Goal: Transaction & Acquisition: Purchase product/service

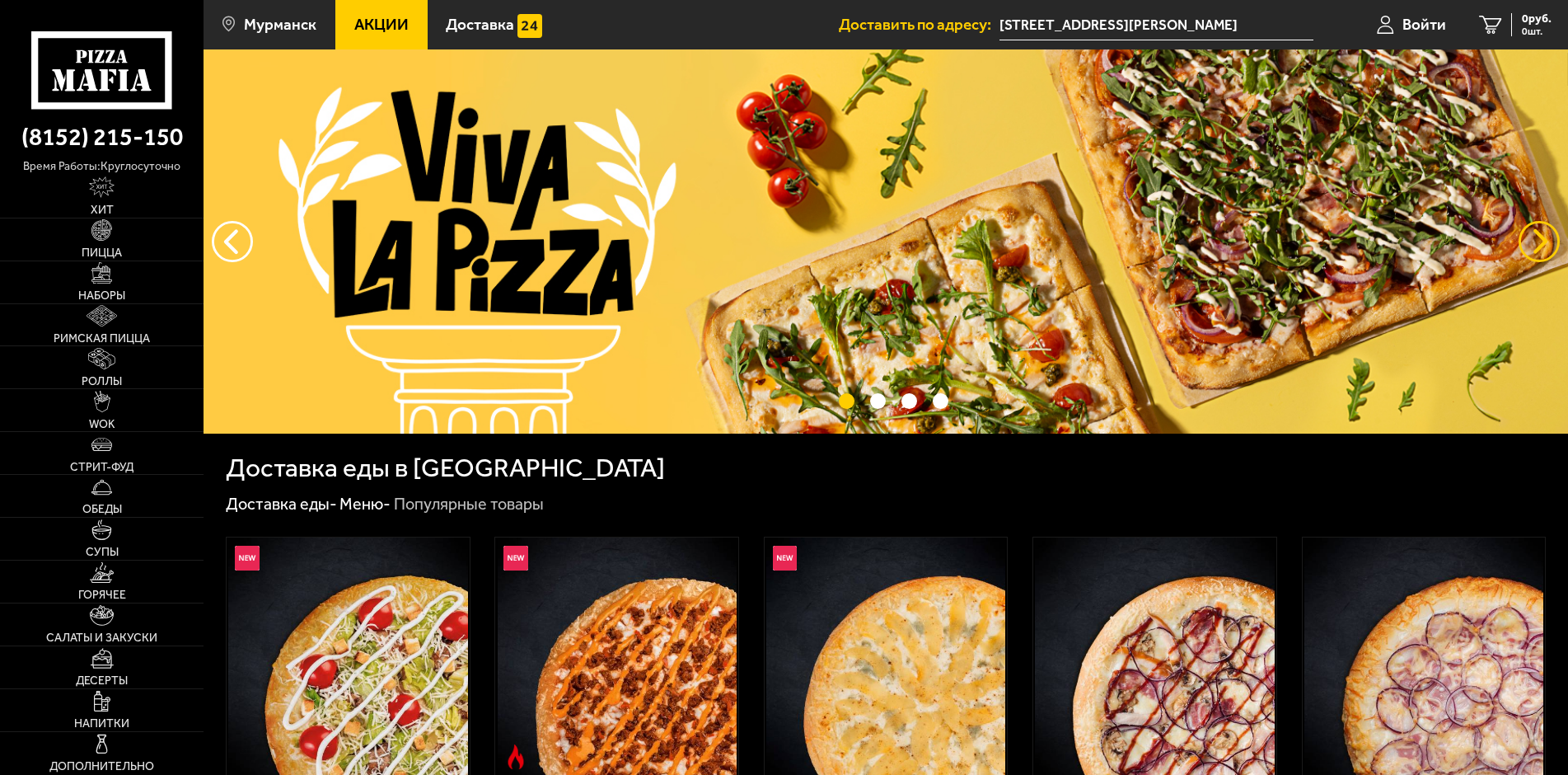
click at [1546, 248] on button "предыдущий" at bounding box center [1539, 242] width 42 height 42
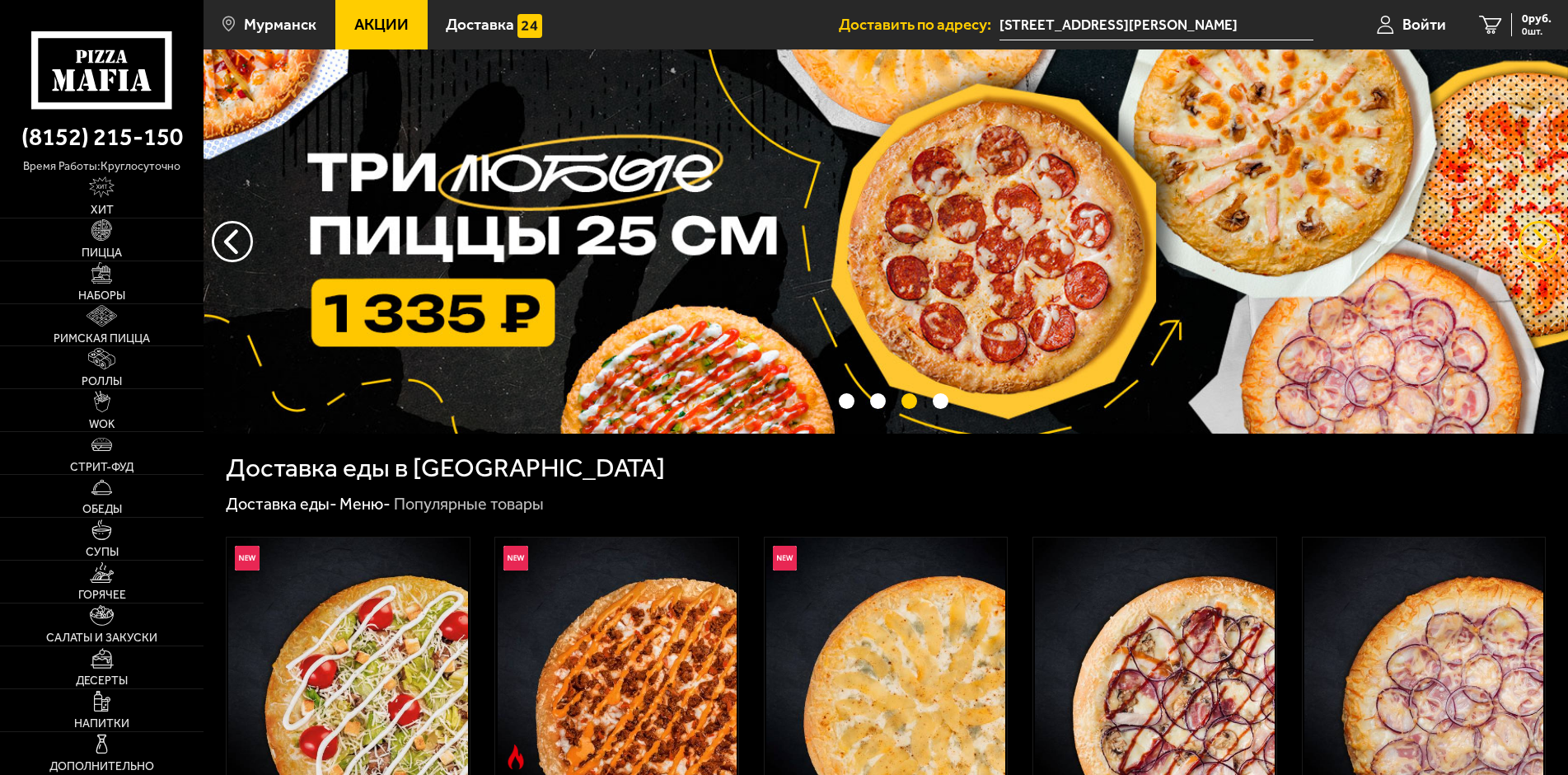
click at [1546, 248] on button "предыдущий" at bounding box center [1539, 242] width 42 height 42
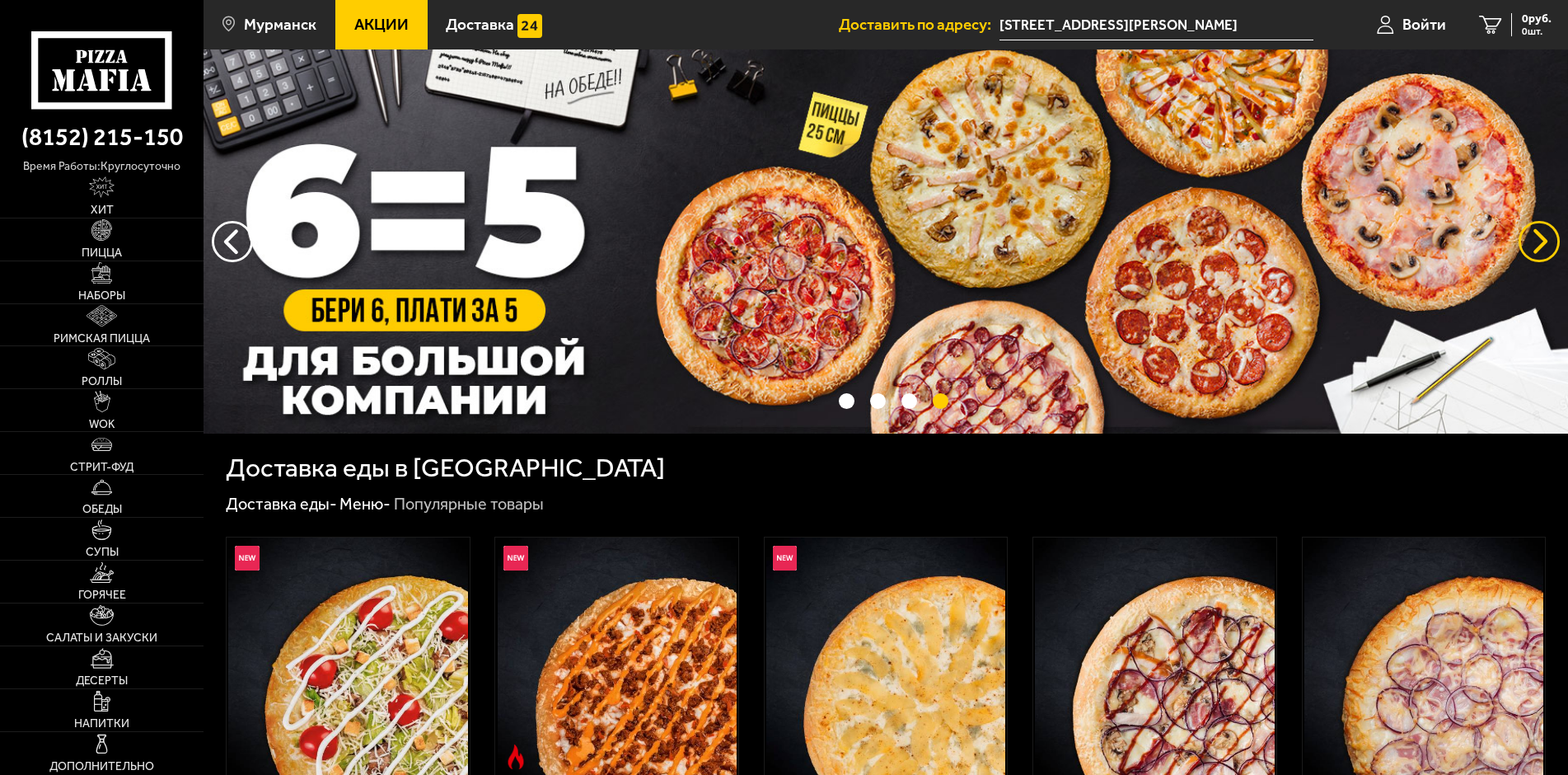
click at [1546, 248] on button "предыдущий" at bounding box center [1539, 242] width 42 height 42
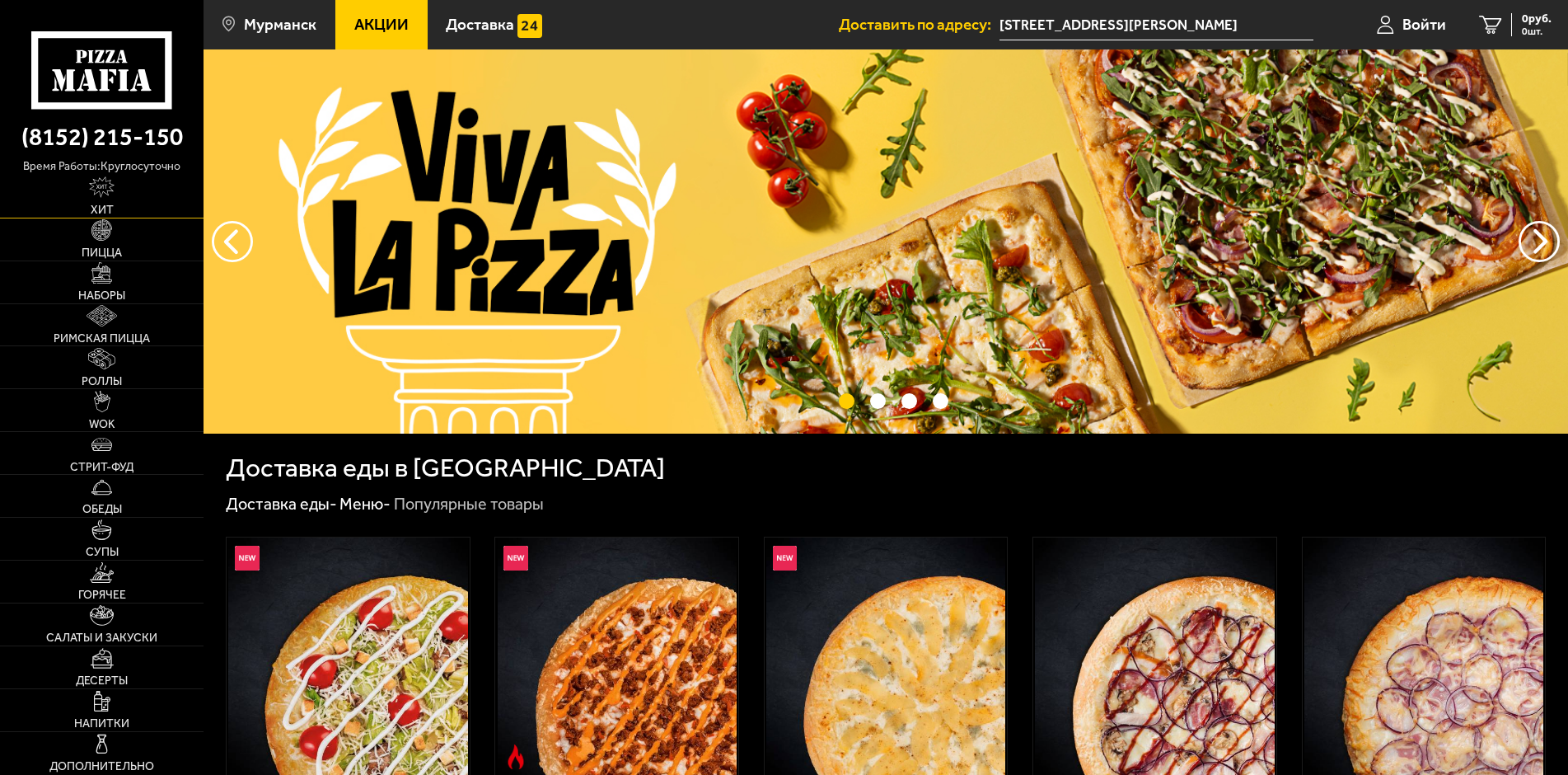
click at [133, 192] on link "Хит" at bounding box center [101, 196] width 204 height 42
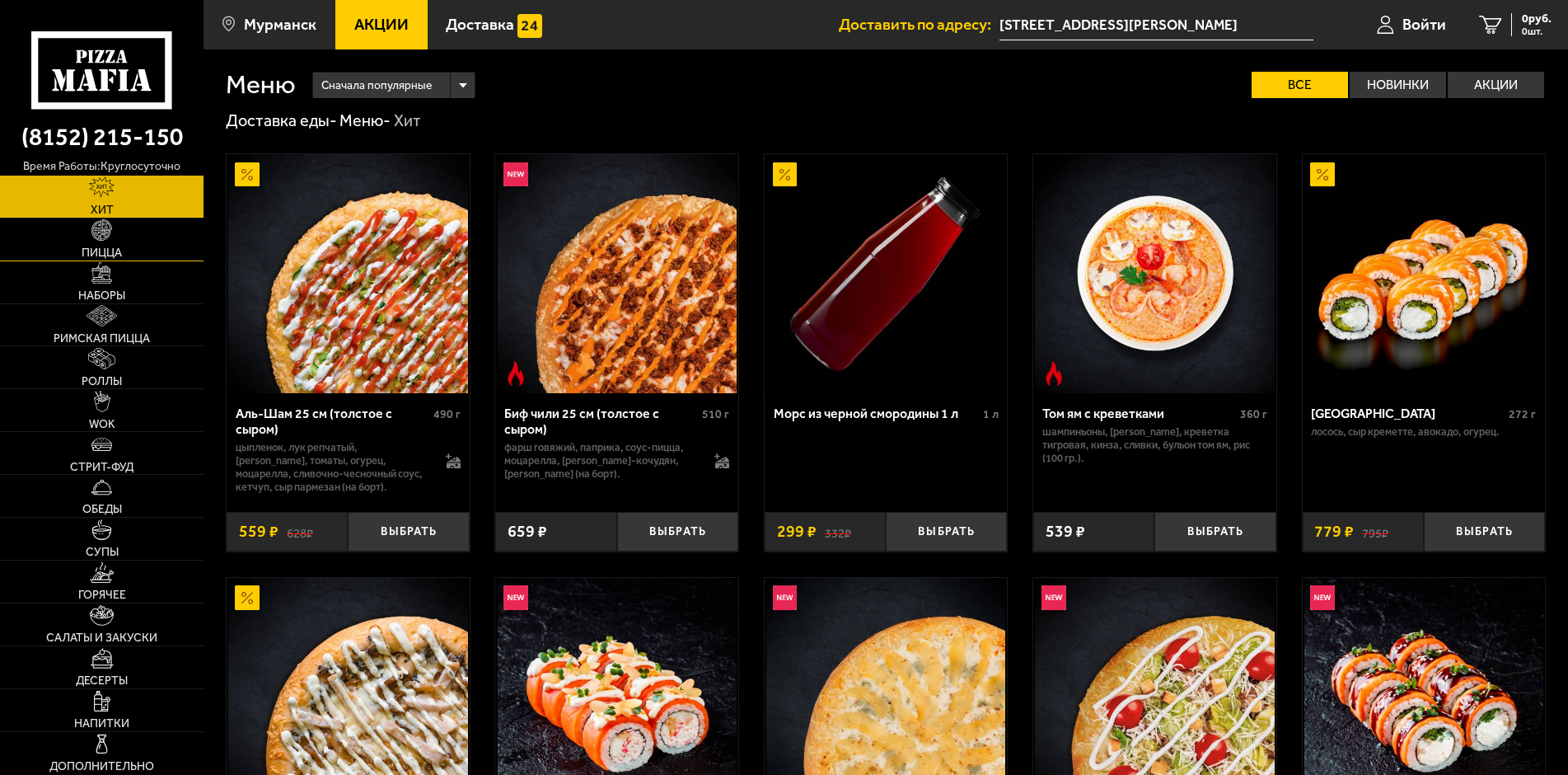
click at [128, 241] on link "Пицца" at bounding box center [101, 239] width 204 height 42
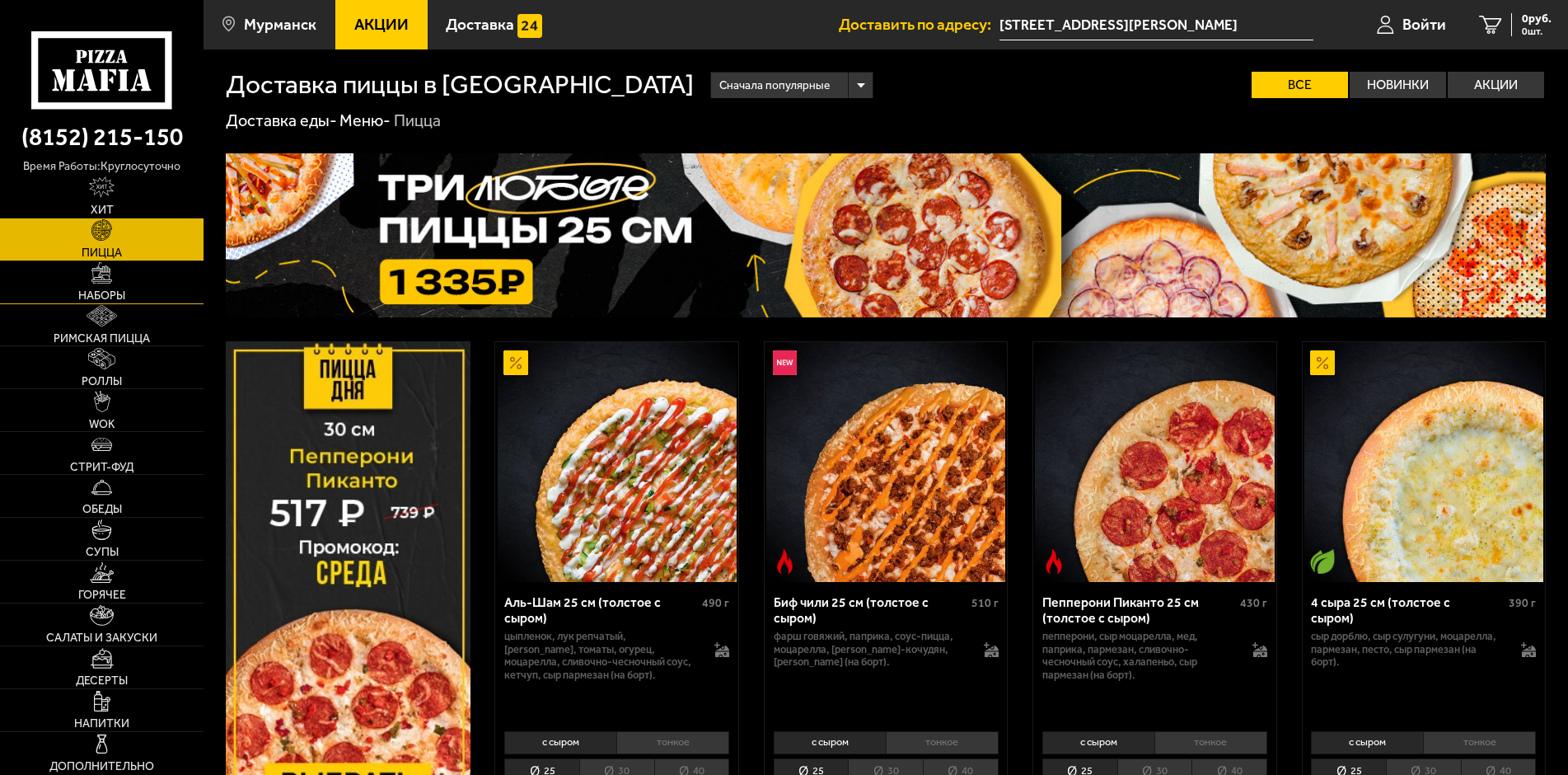
click at [136, 291] on link "Наборы" at bounding box center [101, 281] width 204 height 42
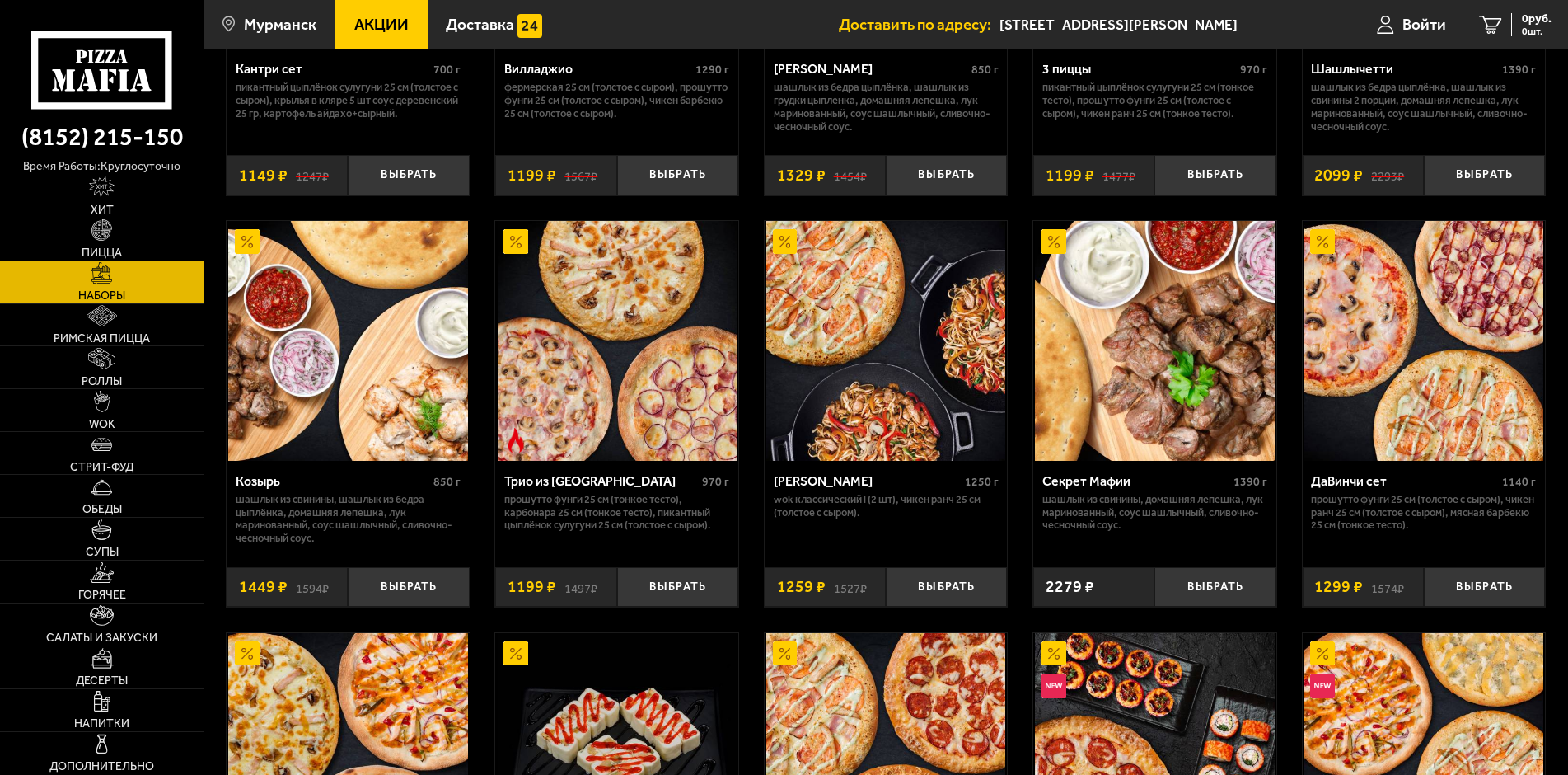
scroll to position [841, 0]
